Goal: Transaction & Acquisition: Subscribe to service/newsletter

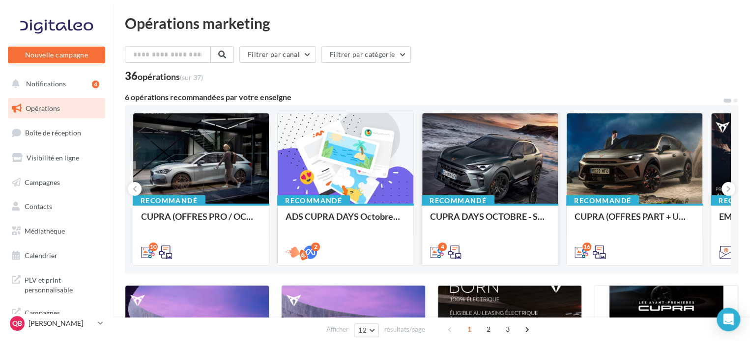
click at [477, 168] on div at bounding box center [490, 159] width 136 height 91
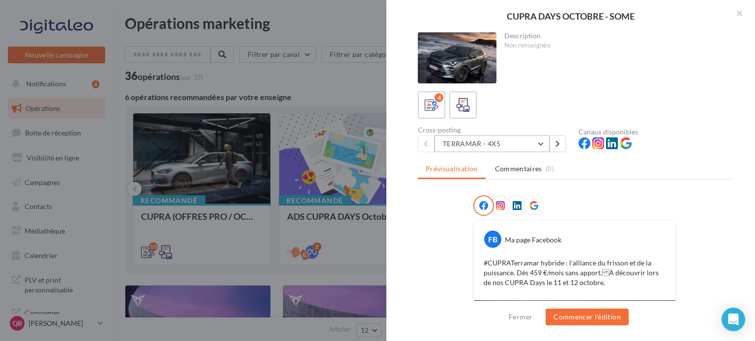
scroll to position [98, 0]
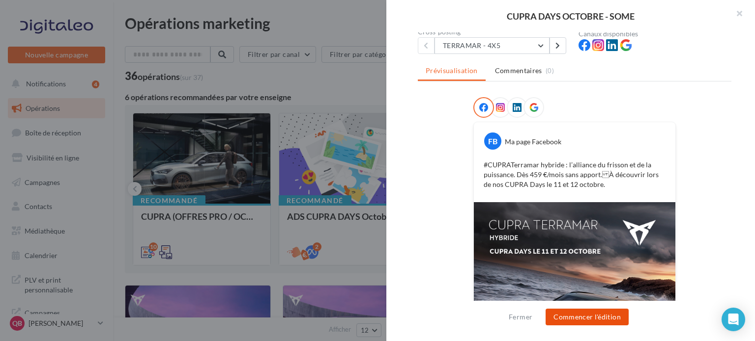
click at [573, 315] on button "Commencer l'édition" at bounding box center [586, 317] width 83 height 17
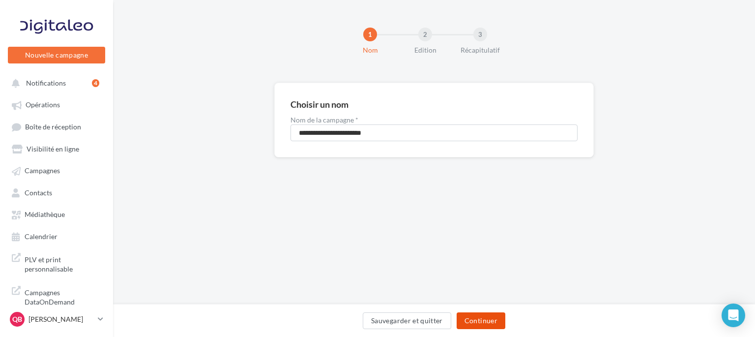
click at [493, 322] on button "Continuer" at bounding box center [480, 320] width 49 height 17
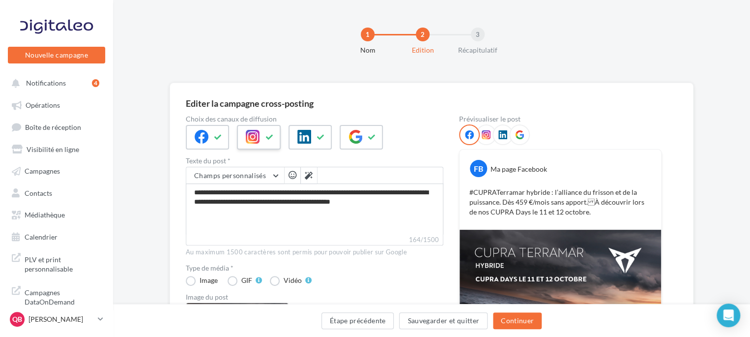
click at [265, 145] on div at bounding box center [258, 137] width 43 height 25
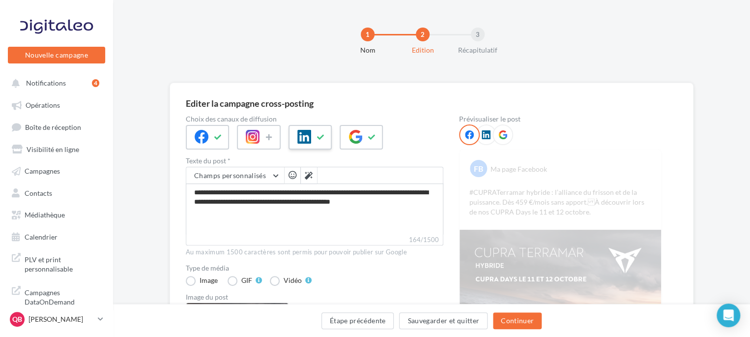
click at [317, 135] on icon at bounding box center [321, 137] width 8 height 7
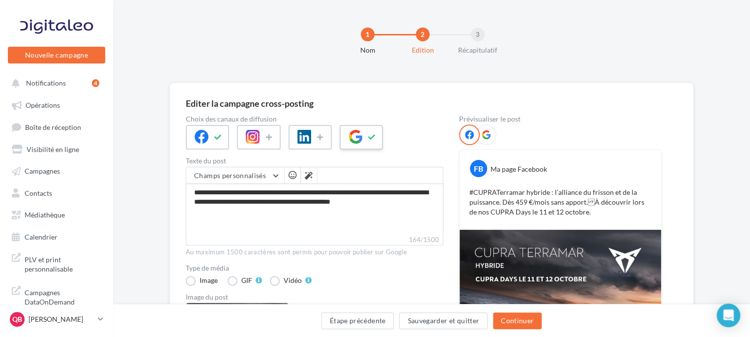
click at [366, 133] on button at bounding box center [372, 137] width 12 height 15
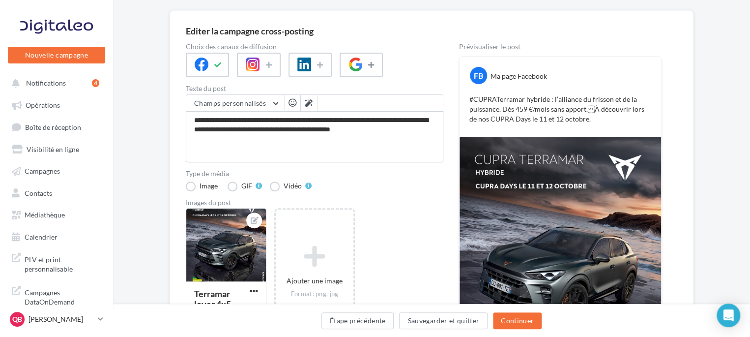
scroll to position [147, 0]
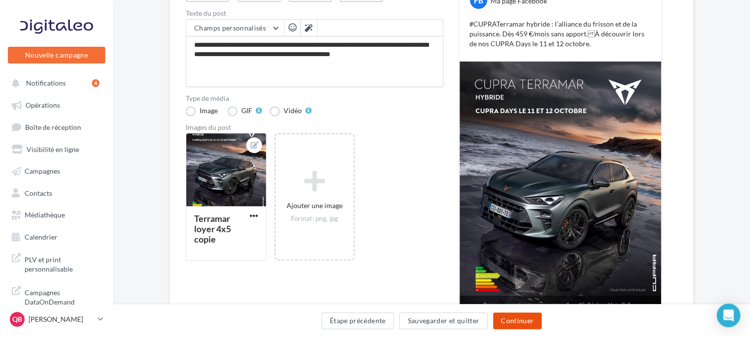
click at [527, 322] on button "Continuer" at bounding box center [517, 320] width 49 height 17
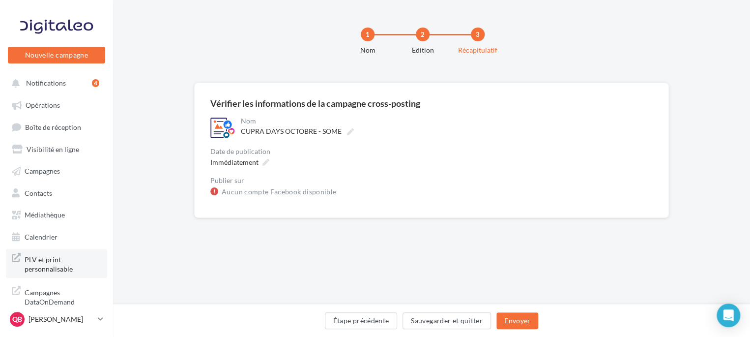
scroll to position [0, 0]
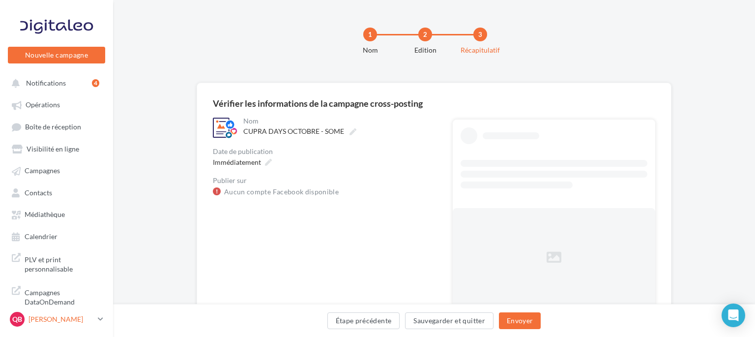
click at [59, 316] on div "QB Quentin BASSORA cupra_dijon" at bounding box center [52, 319] width 84 height 15
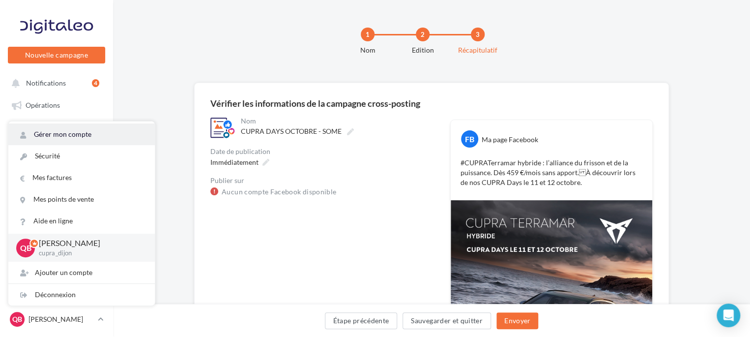
click at [102, 140] on link "Gérer mon compte" at bounding box center [81, 134] width 146 height 22
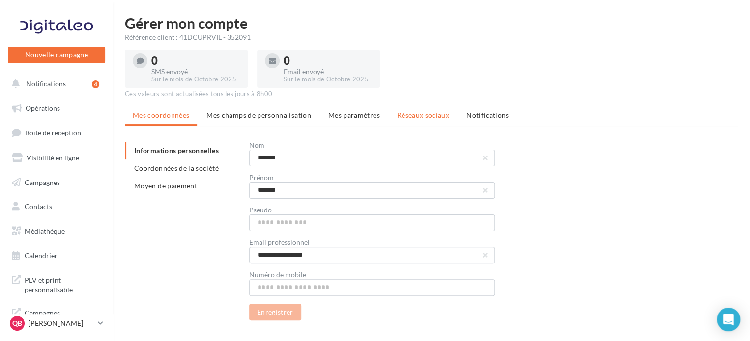
click at [414, 115] on span "Réseaux sociaux" at bounding box center [423, 115] width 52 height 8
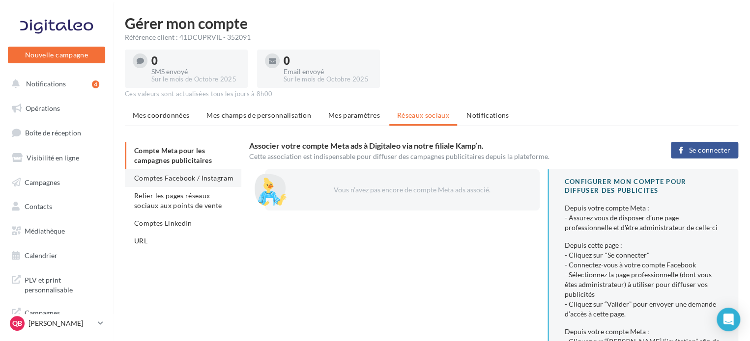
click at [186, 183] on li "Comptes Facebook / Instagram" at bounding box center [183, 179] width 116 height 18
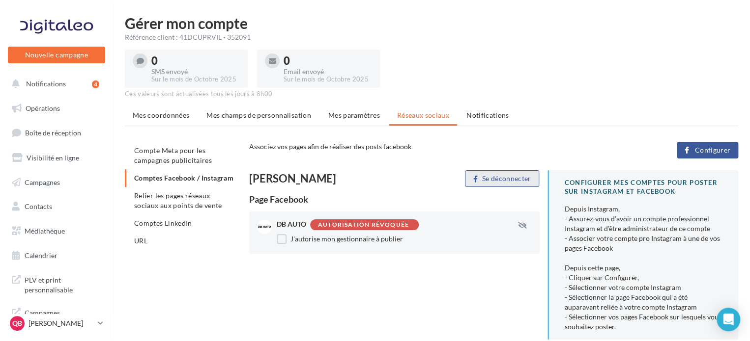
click at [491, 179] on button "Se déconnecter" at bounding box center [502, 179] width 74 height 17
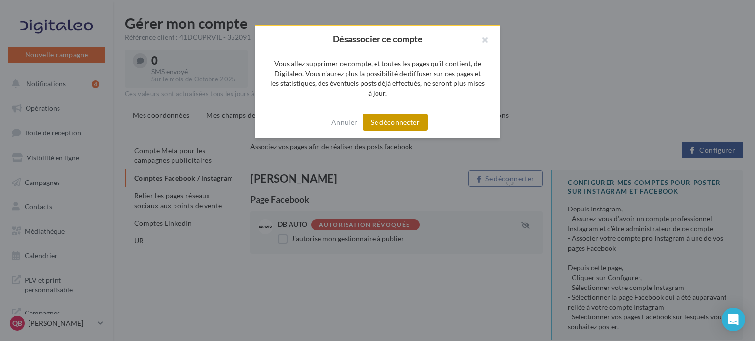
click at [389, 129] on button "Se déconnecter" at bounding box center [395, 122] width 65 height 17
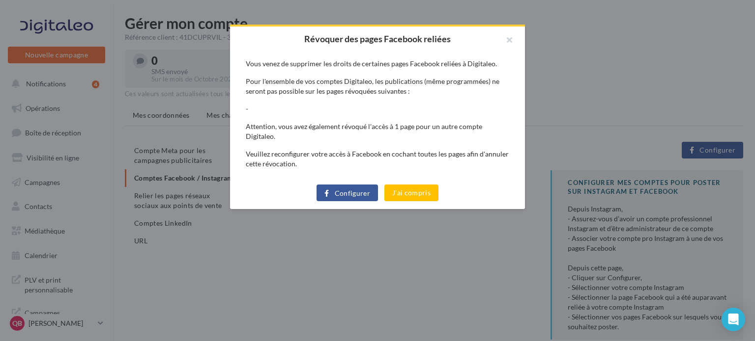
click at [335, 190] on span "Configurer" at bounding box center [353, 194] width 36 height 8
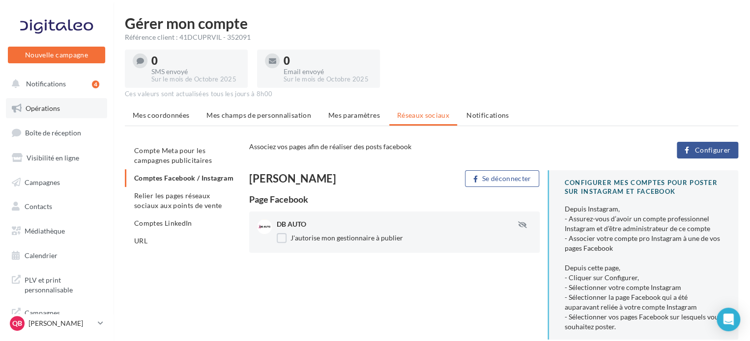
click at [69, 108] on link "Opérations" at bounding box center [56, 108] width 101 height 21
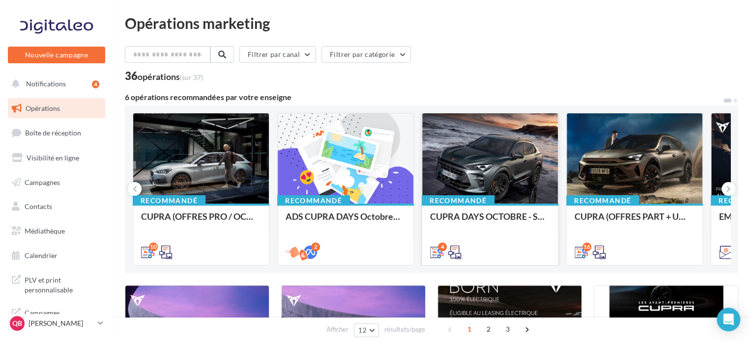
click at [512, 170] on div at bounding box center [490, 159] width 136 height 91
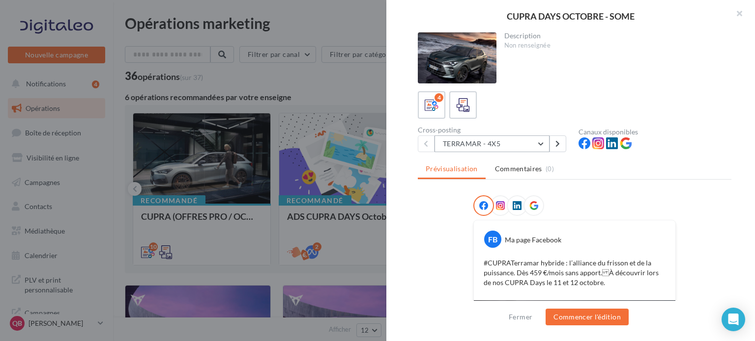
click at [515, 151] on button "TERRAMAR - 4X5" at bounding box center [491, 144] width 115 height 17
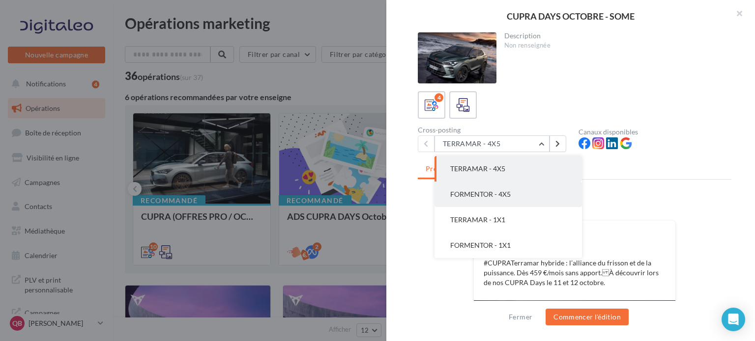
click at [523, 188] on button "FORMENTOR - 4X5" at bounding box center [507, 195] width 147 height 26
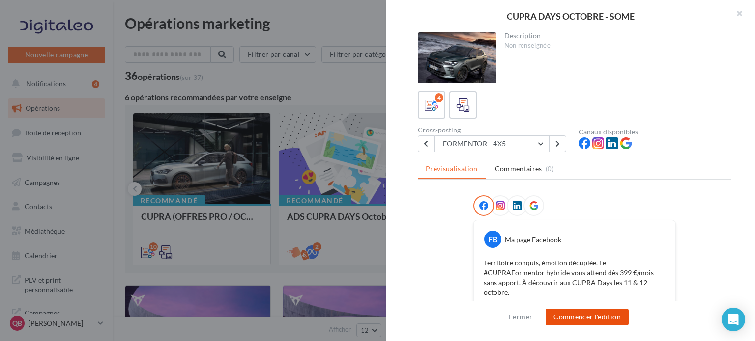
click at [589, 317] on button "Commencer l'édition" at bounding box center [586, 317] width 83 height 17
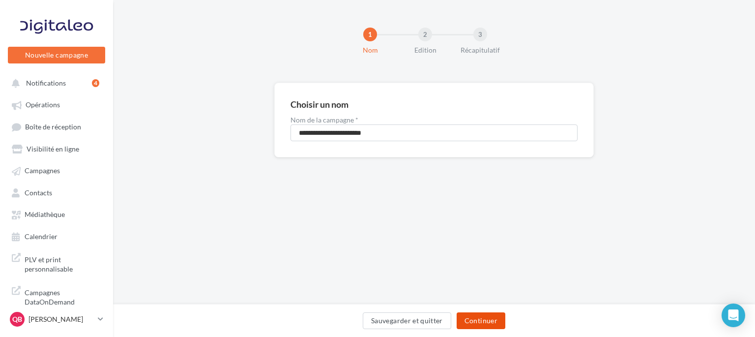
click at [481, 313] on button "Continuer" at bounding box center [480, 320] width 49 height 17
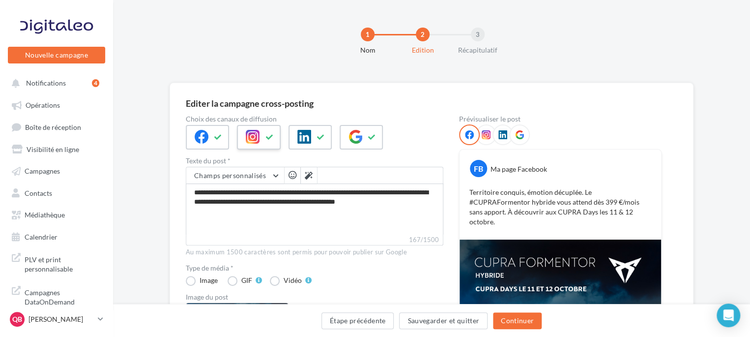
click at [254, 137] on icon at bounding box center [253, 137] width 14 height 14
click at [313, 131] on div at bounding box center [309, 137] width 43 height 25
click at [360, 135] on icon at bounding box center [355, 137] width 14 height 14
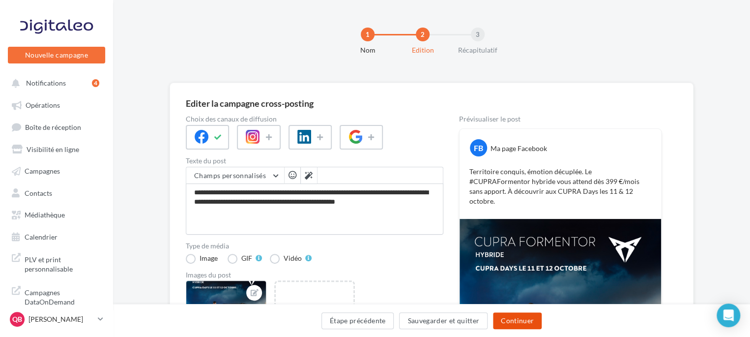
click at [530, 318] on button "Continuer" at bounding box center [517, 320] width 49 height 17
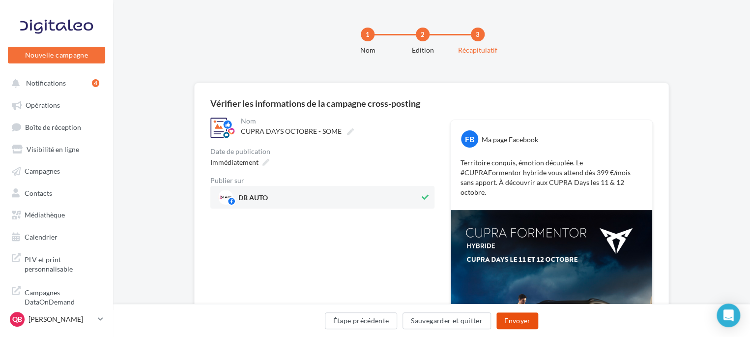
click at [520, 316] on button "Envoyer" at bounding box center [517, 320] width 42 height 17
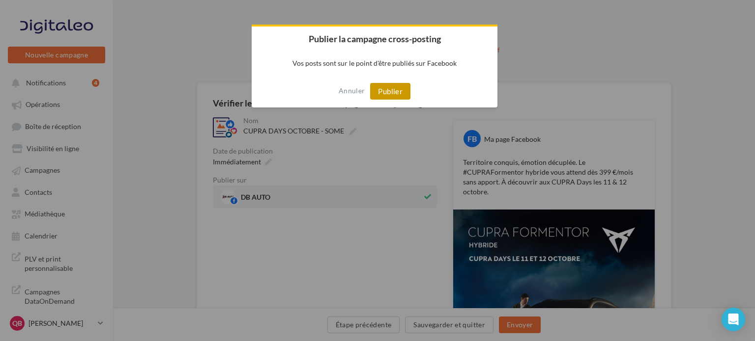
click at [397, 94] on button "Publier" at bounding box center [390, 91] width 40 height 17
